Goal: Information Seeking & Learning: Learn about a topic

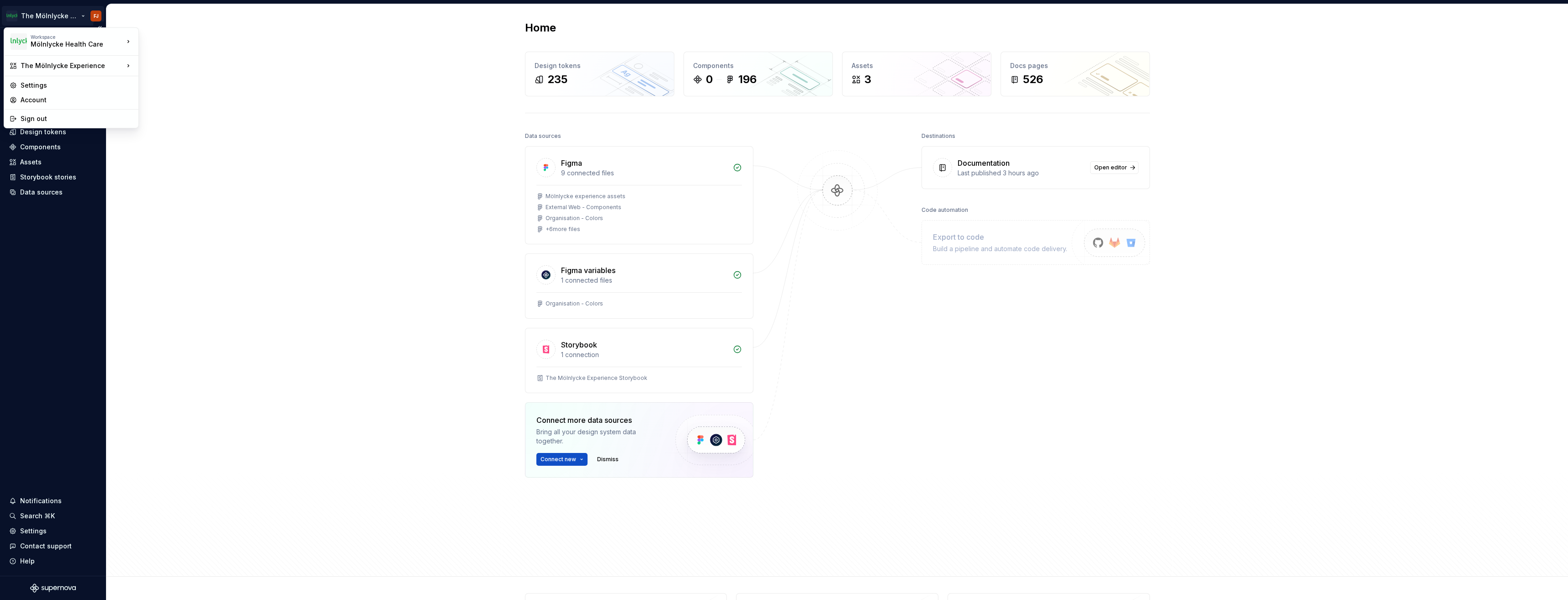
click at [51, 15] on html "The Mölnlycke Experience FJ Home Documentation Analytics Code automation Datase…" at bounding box center [784, 300] width 1568 height 600
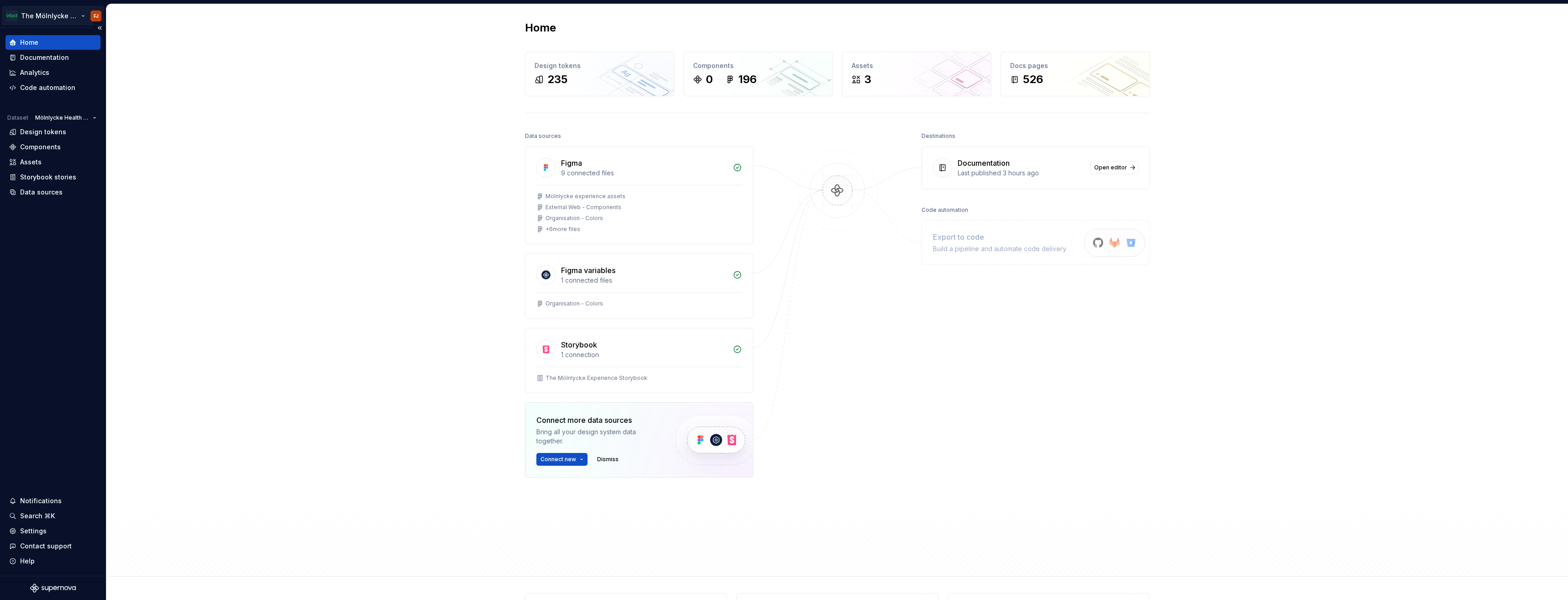
click at [51, 15] on html "The Mölnlycke Experience FJ Home Documentation Analytics Code automation Datase…" at bounding box center [784, 300] width 1568 height 600
click at [39, 52] on div "Documentation" at bounding box center [53, 57] width 95 height 15
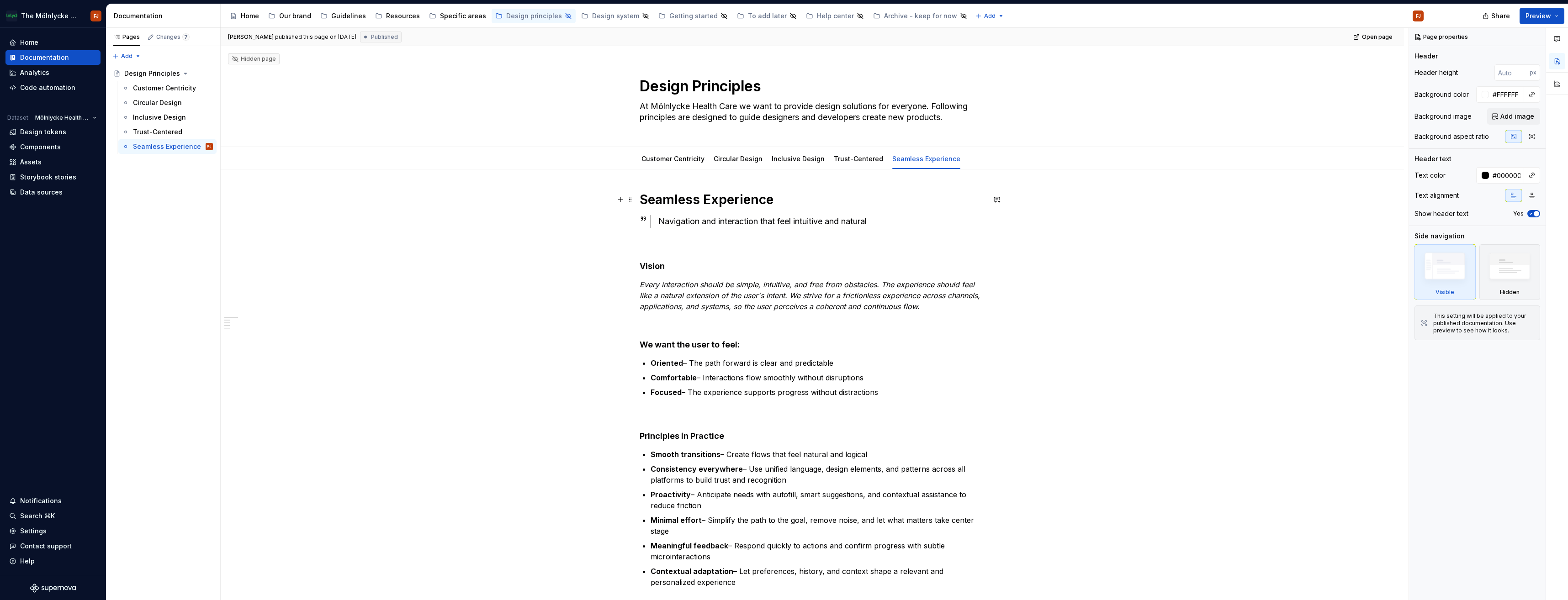
click at [1336, 182] on div "[PERSON_NAME] published this page on [DATE] Published Open page Hidden page Des…" at bounding box center [814, 315] width 1188 height 573
click at [1557, 19] on button "Preview" at bounding box center [1542, 16] width 45 height 17
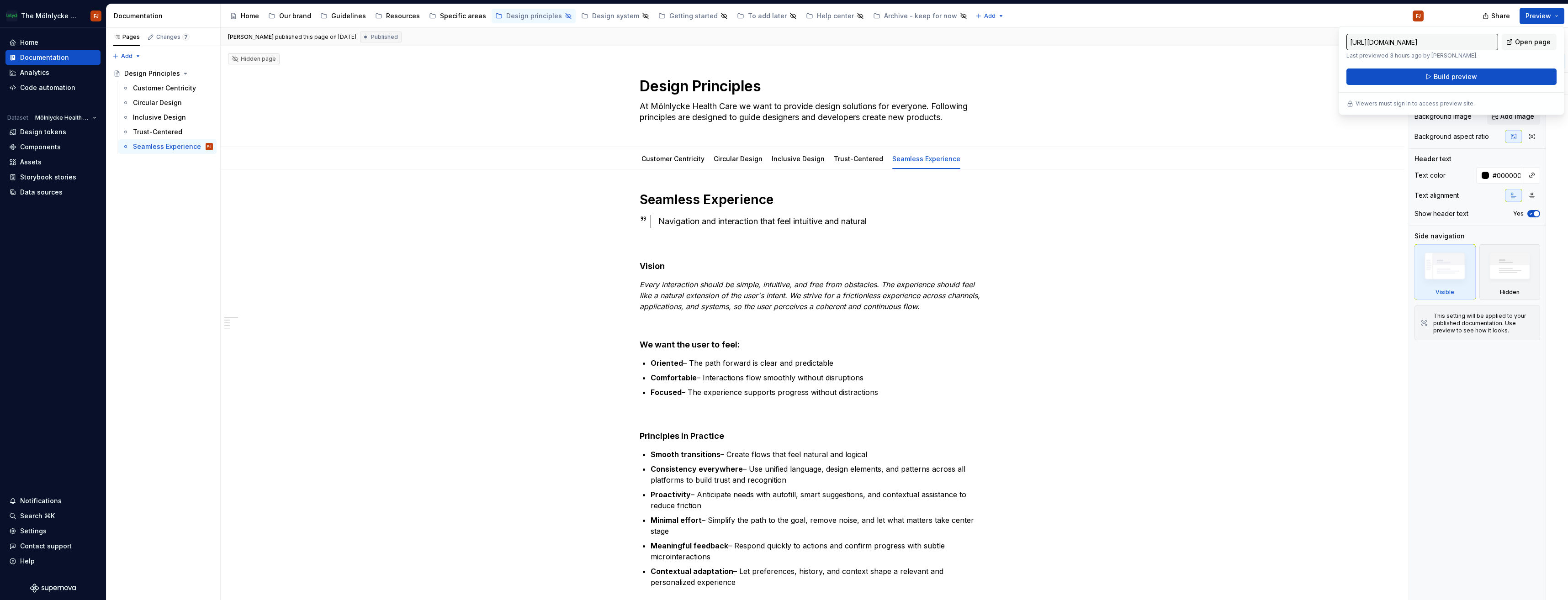
click at [1259, 151] on div "Customer Centricity Circular Design Inclusive Design Trust-Centered Seamless Ex…" at bounding box center [813, 159] width 1111 height 20
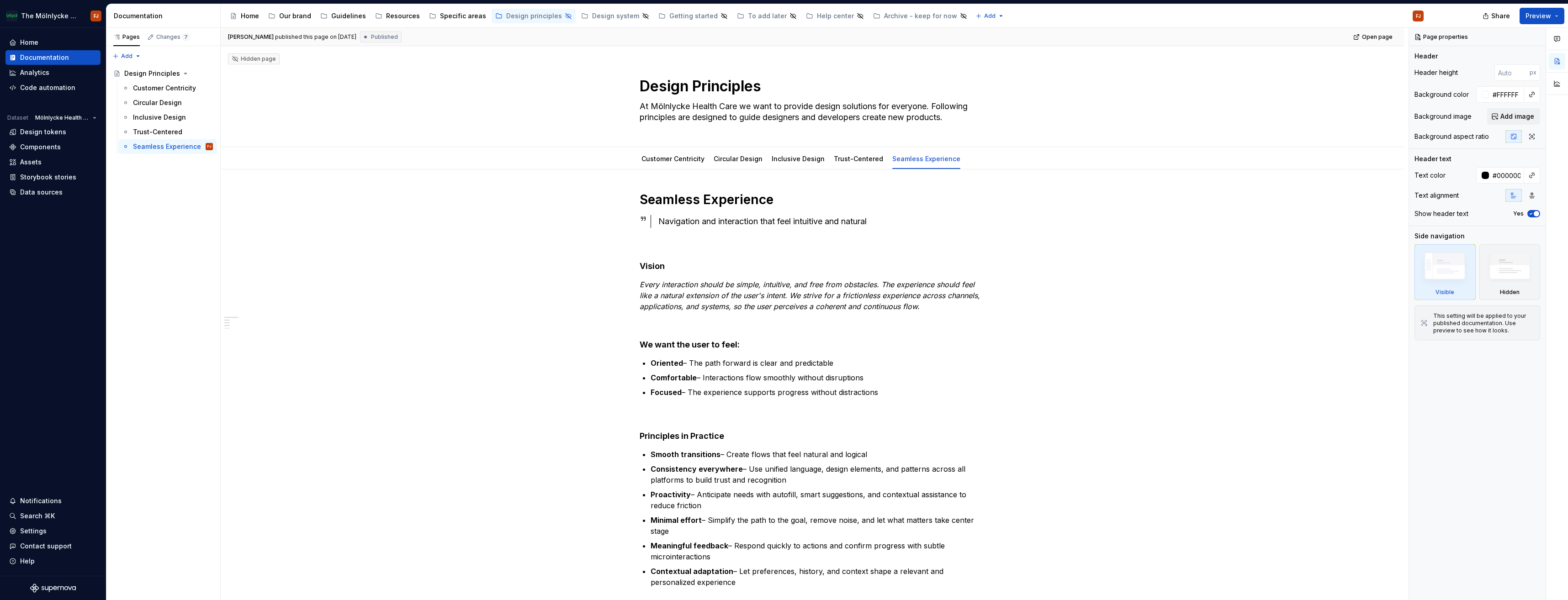
click at [1418, 16] on div "FJ" at bounding box center [1419, 16] width 5 height 7
click at [33, 535] on div "Settings" at bounding box center [33, 531] width 26 height 9
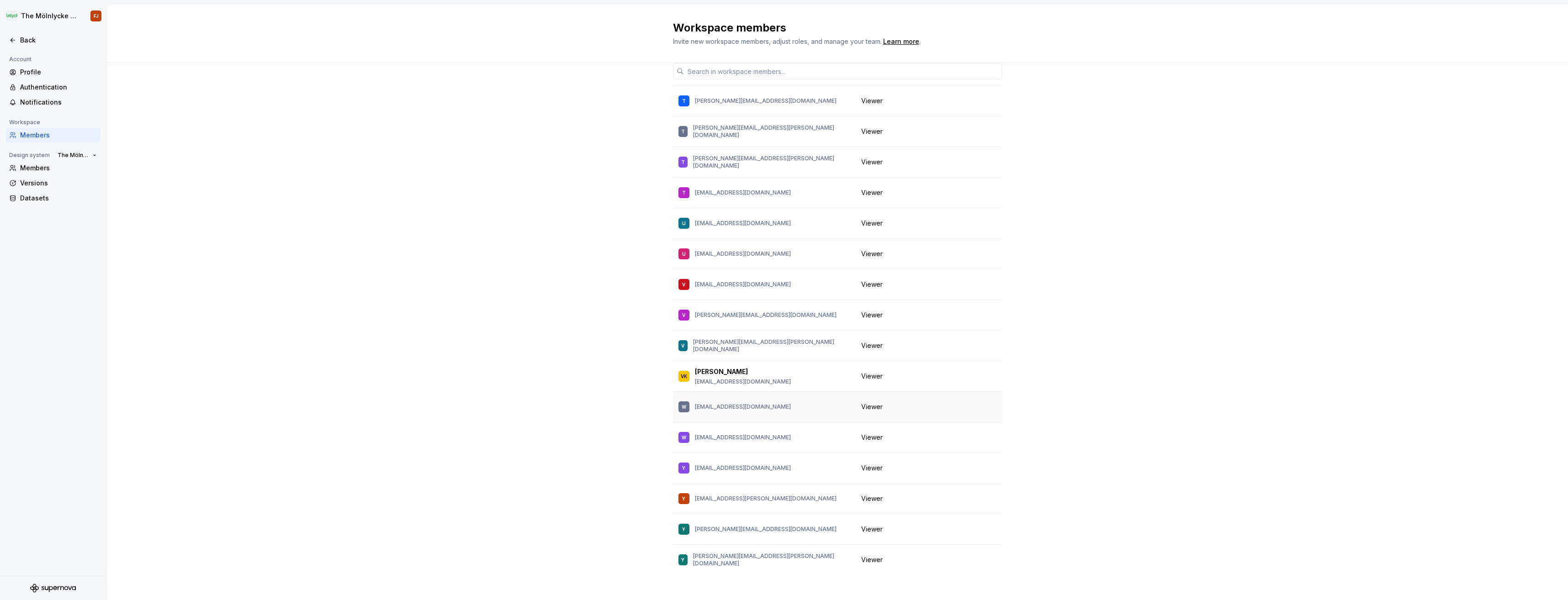
scroll to position [59, 0]
click at [727, 376] on p "[EMAIL_ADDRESS][DOMAIN_NAME]" at bounding box center [743, 380] width 96 height 7
click at [826, 365] on div "VK [PERSON_NAME] [PERSON_NAME][EMAIL_ADDRESS][PERSON_NAME][DOMAIN_NAME]" at bounding box center [764, 374] width 172 height 19
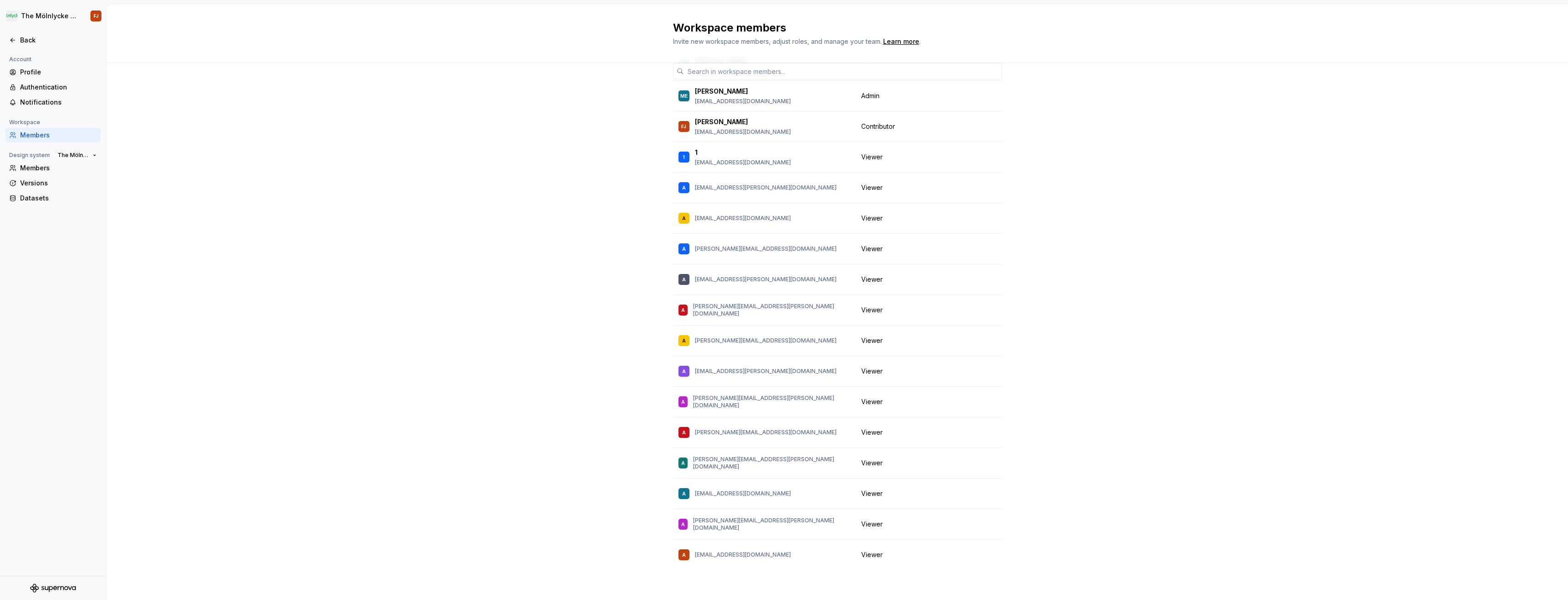
scroll to position [0, 0]
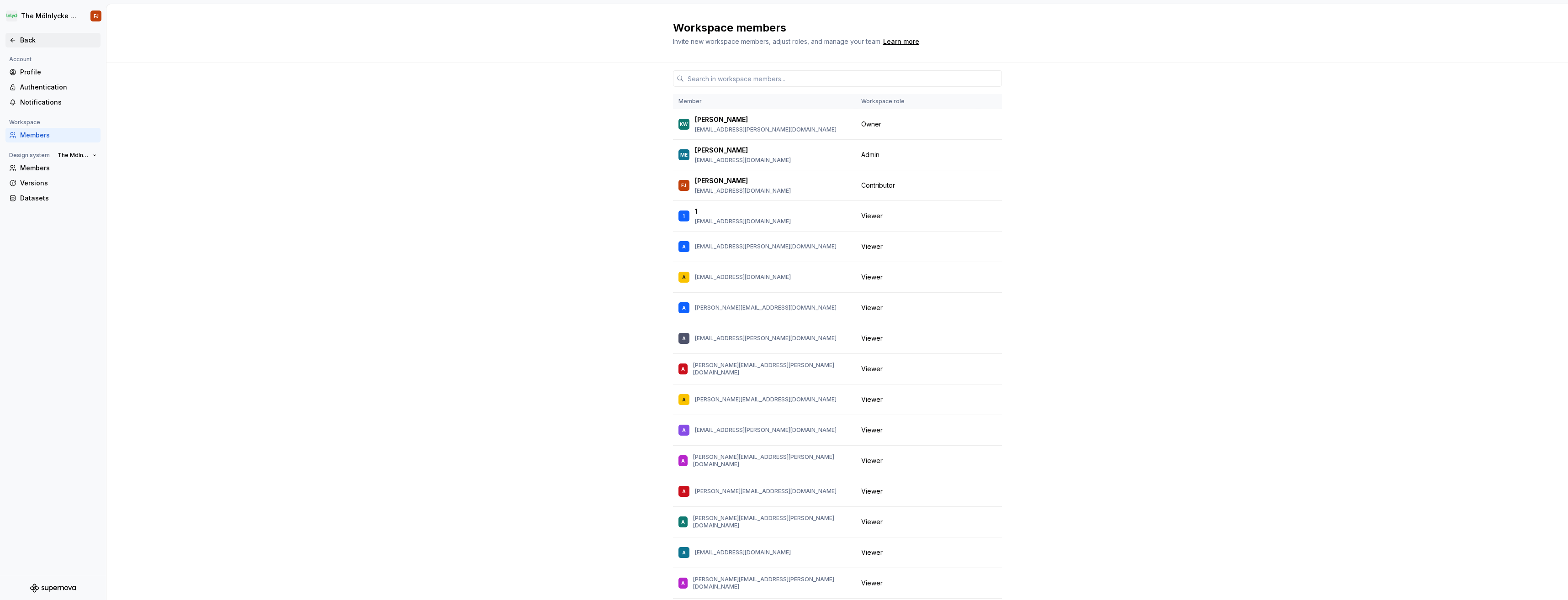
click at [15, 35] on div "Back" at bounding box center [53, 40] width 88 height 9
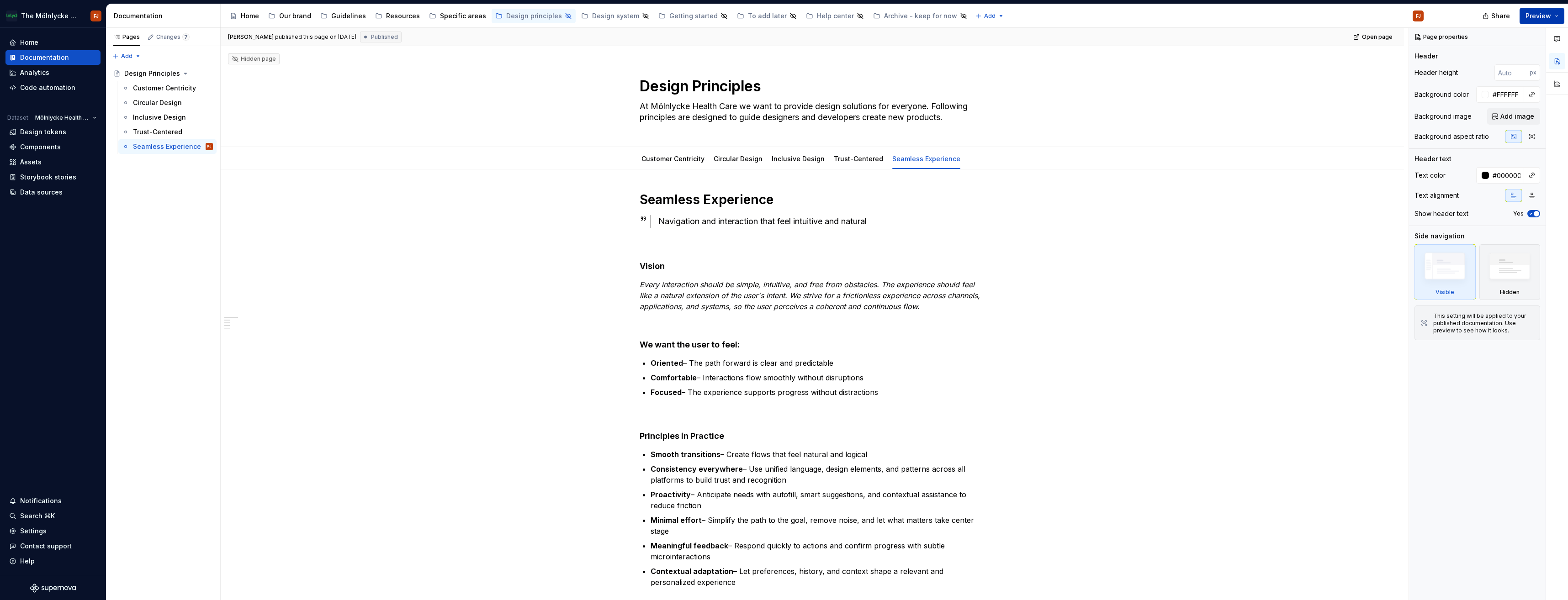
click at [1524, 15] on button "Preview" at bounding box center [1542, 16] width 45 height 17
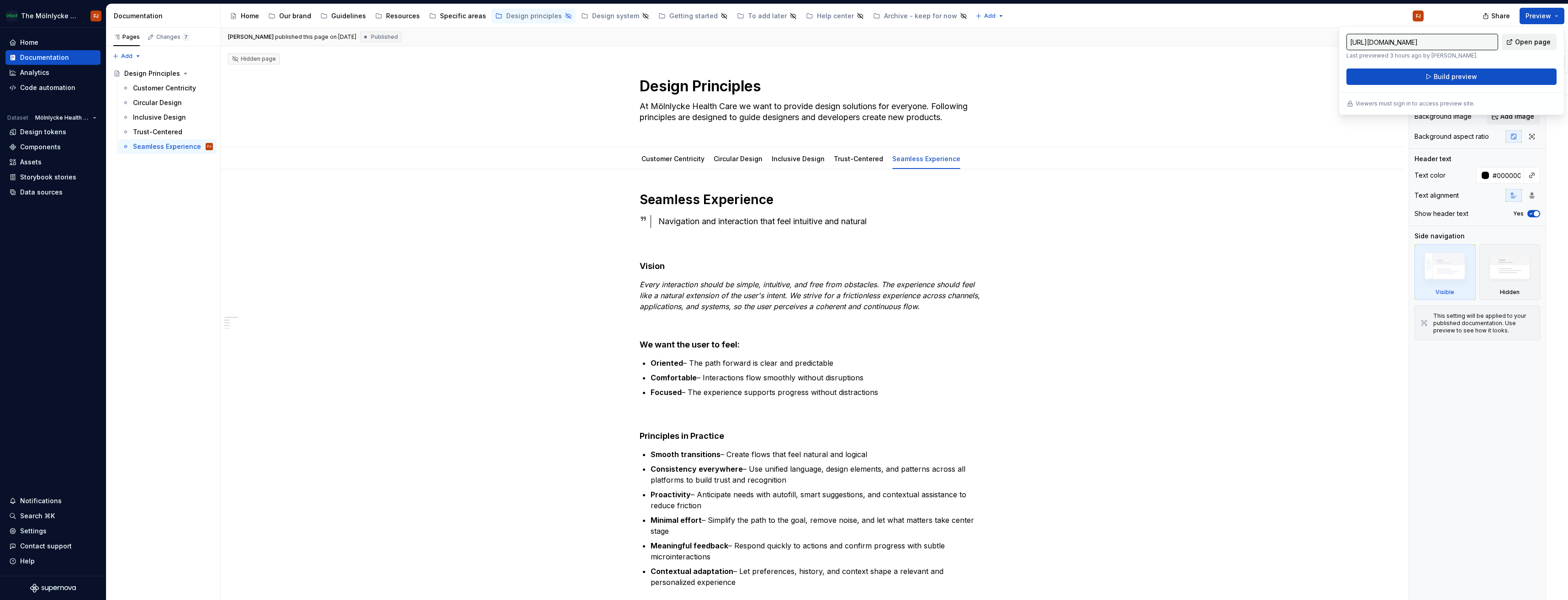
drag, startPoint x: 1524, startPoint y: 15, endPoint x: 1513, endPoint y: 44, distance: 31.0
click at [1513, 44] on link "Open page" at bounding box center [1529, 41] width 55 height 17
click at [498, 16] on button "Page tree" at bounding box center [501, 16] width 11 height 11
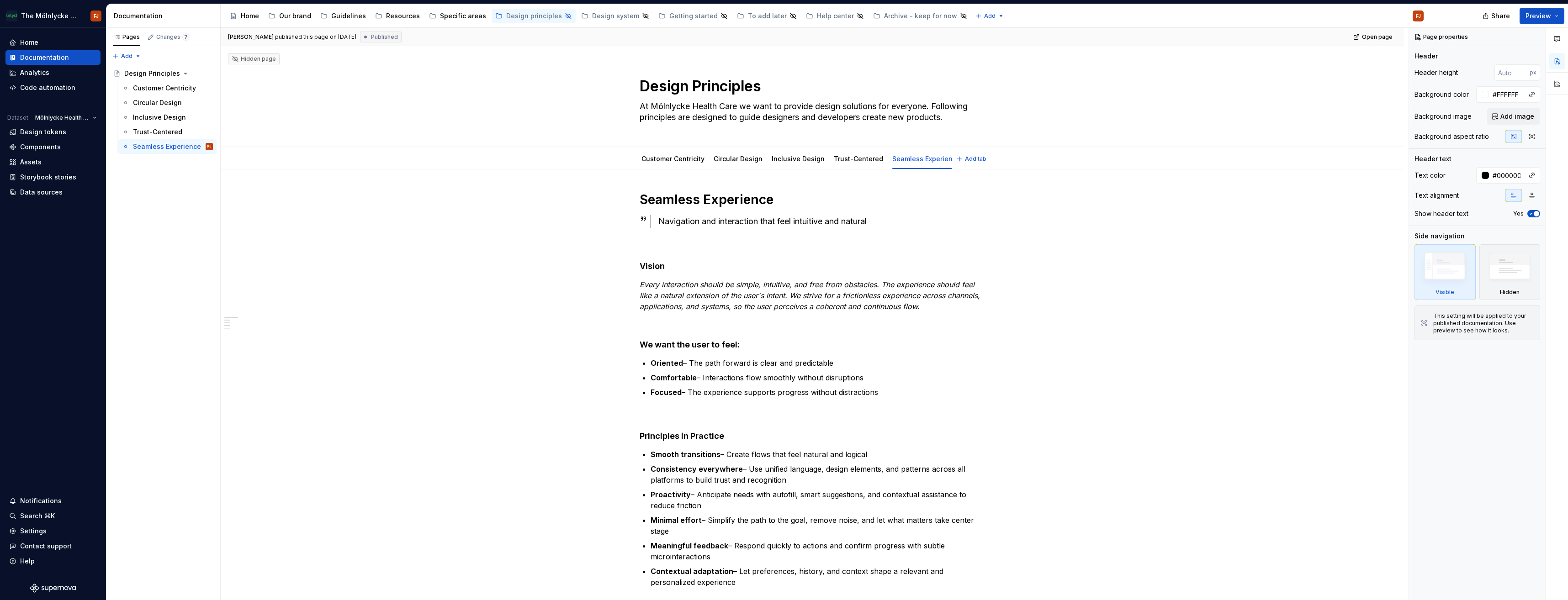
click at [443, 66] on html "The Mölnlycke Experience FJ Home Documentation Analytics Code automation Datase…" at bounding box center [784, 300] width 1568 height 600
click at [1547, 13] on span "Preview" at bounding box center [1538, 16] width 26 height 9
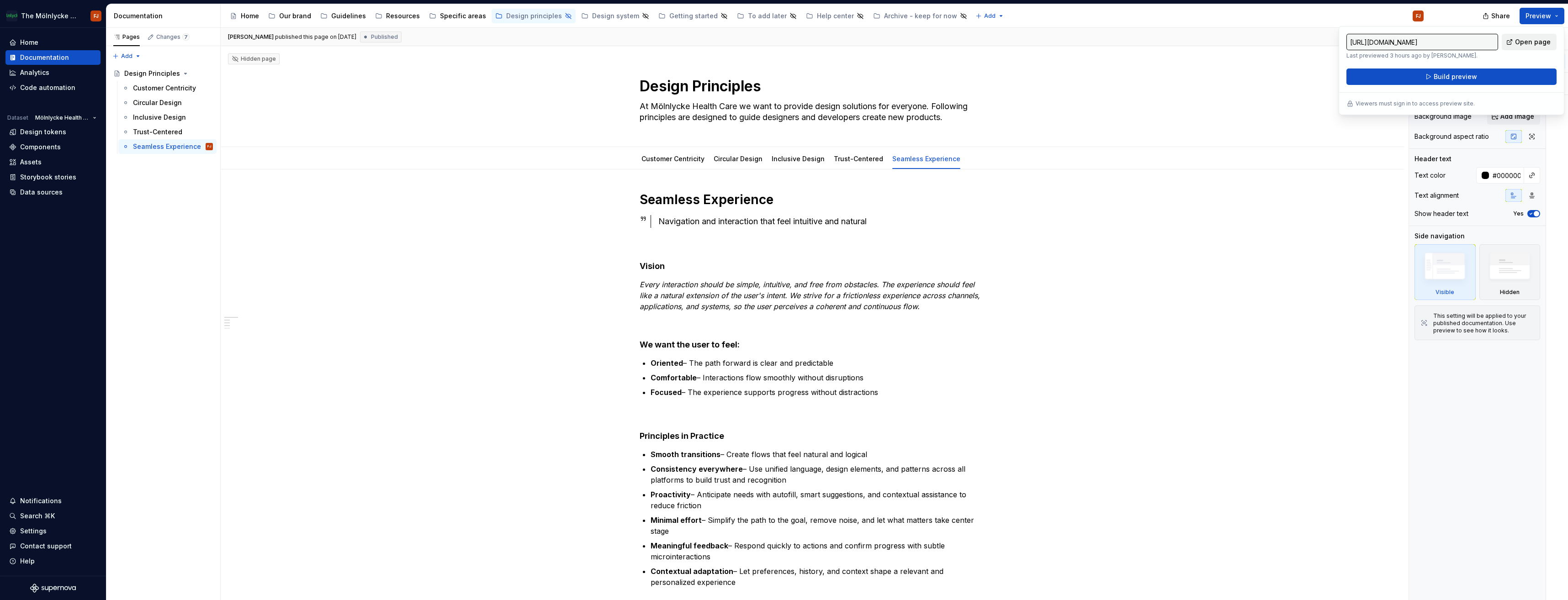
click at [1522, 41] on span "Open page" at bounding box center [1533, 42] width 35 height 9
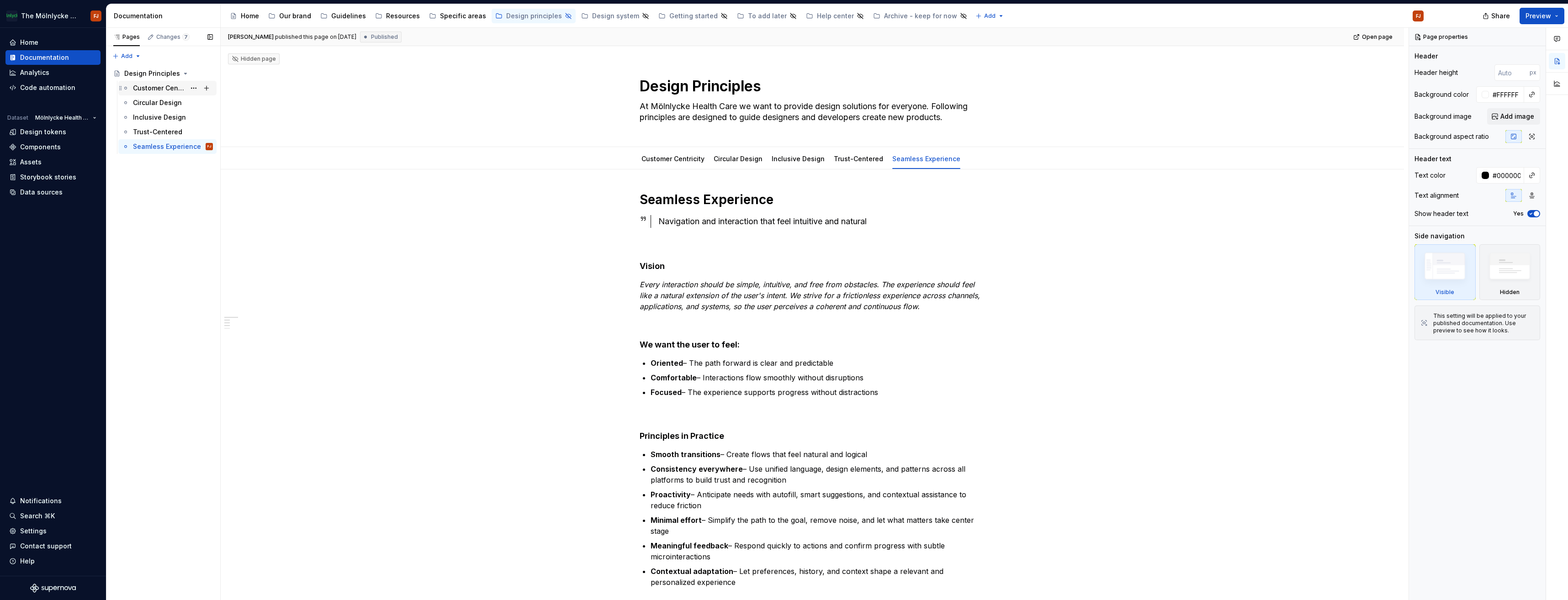
click at [152, 92] on div "Customer Centricity" at bounding box center [160, 88] width 53 height 9
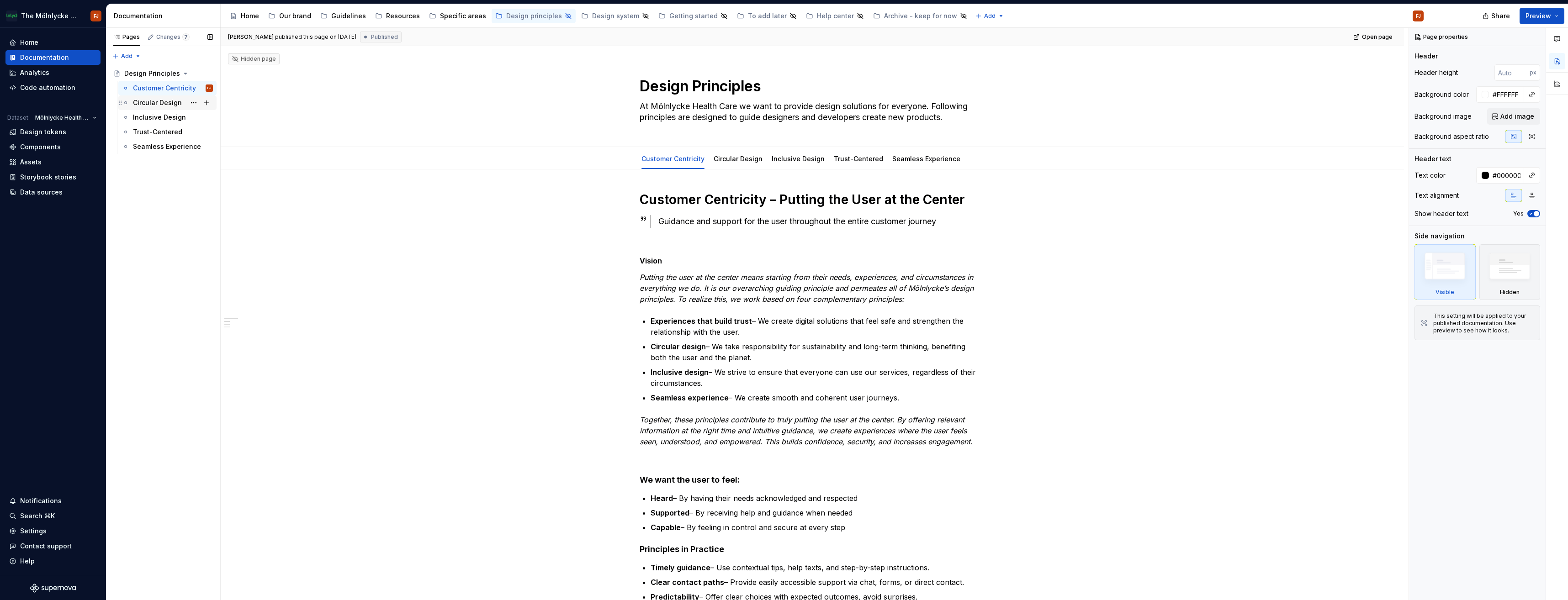
click at [177, 105] on div "Circular Design" at bounding box center [157, 102] width 48 height 9
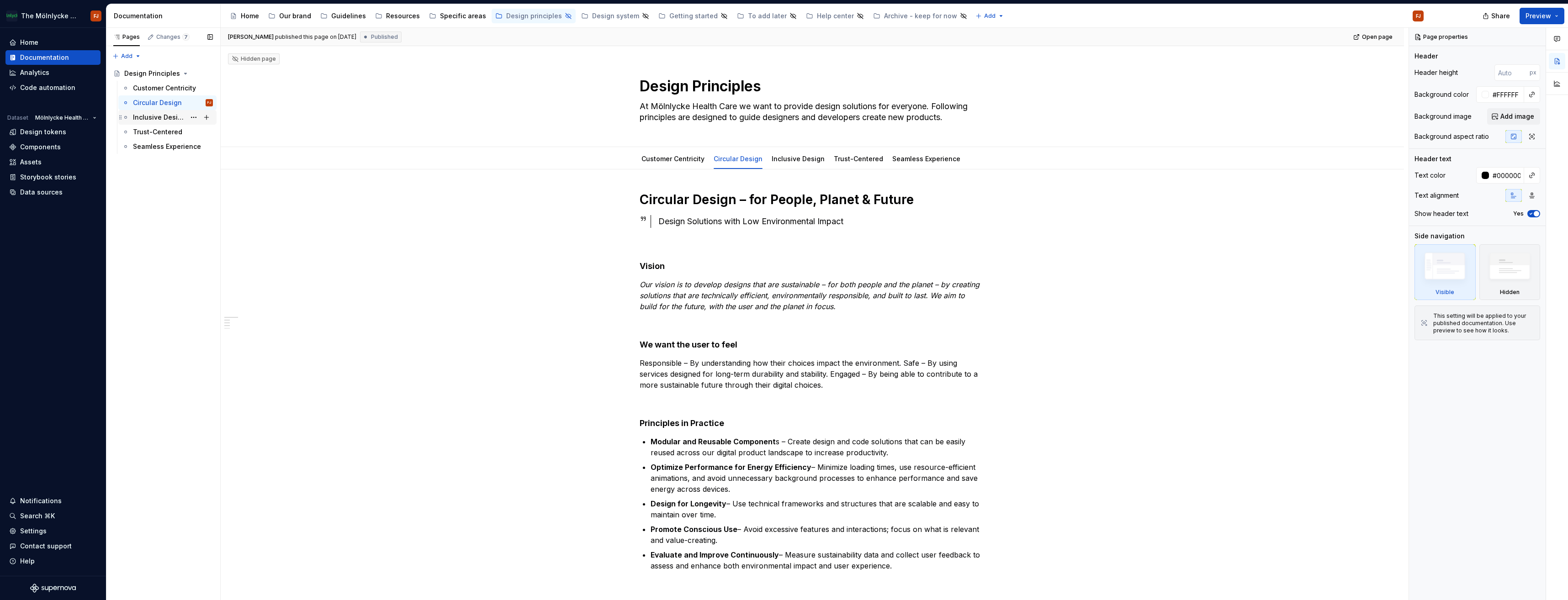
click at [180, 119] on div "Inclusive Design" at bounding box center [160, 117] width 53 height 9
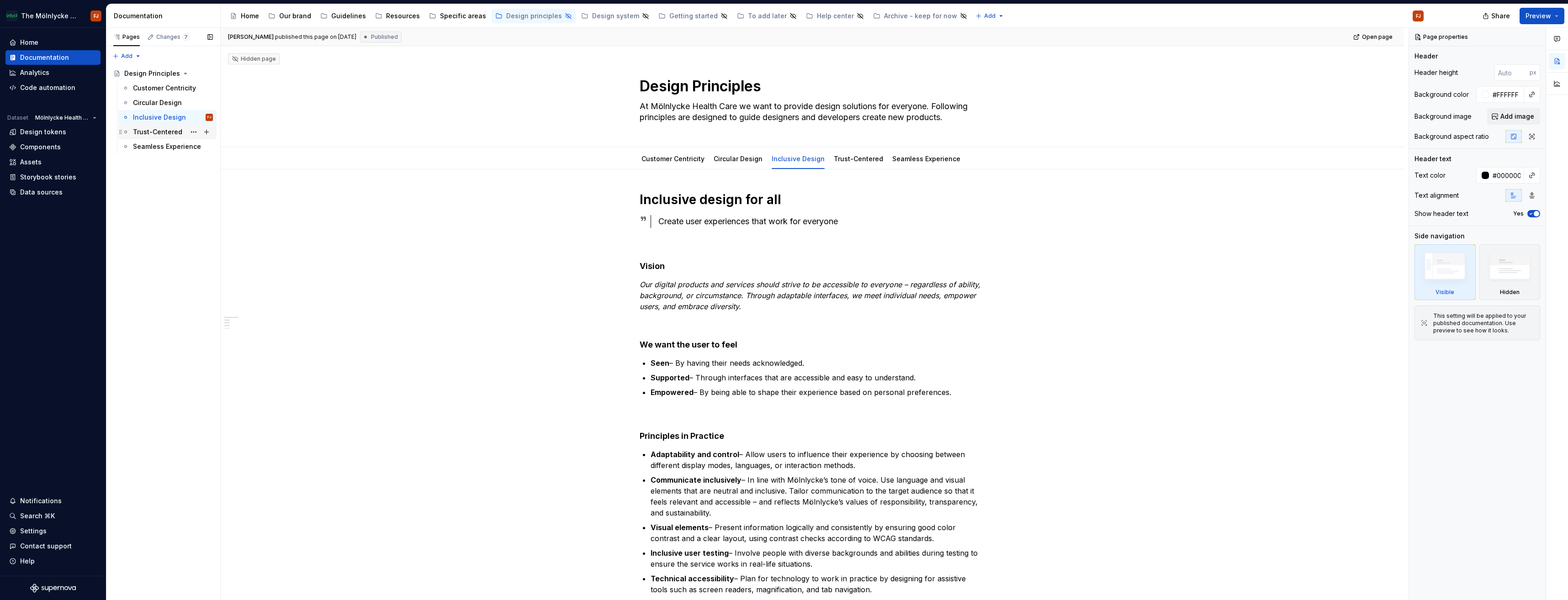
click at [151, 135] on div "Trust-Centered" at bounding box center [158, 132] width 49 height 9
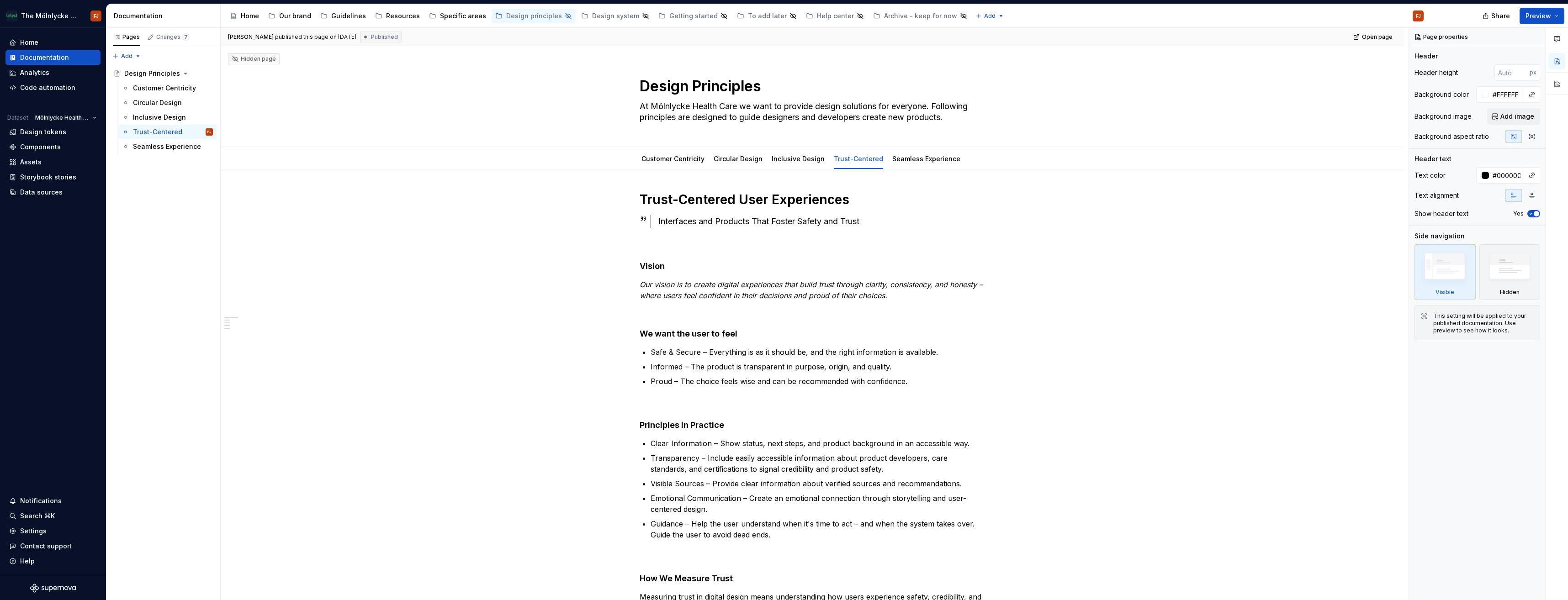
type textarea "*"
